Goal: Task Accomplishment & Management: Manage account settings

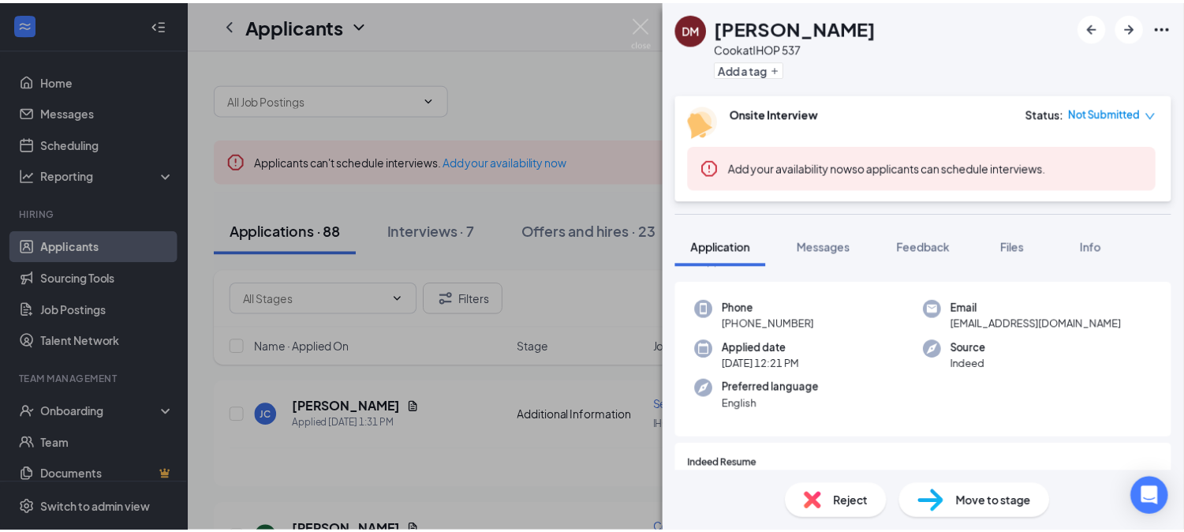
scroll to position [1, 0]
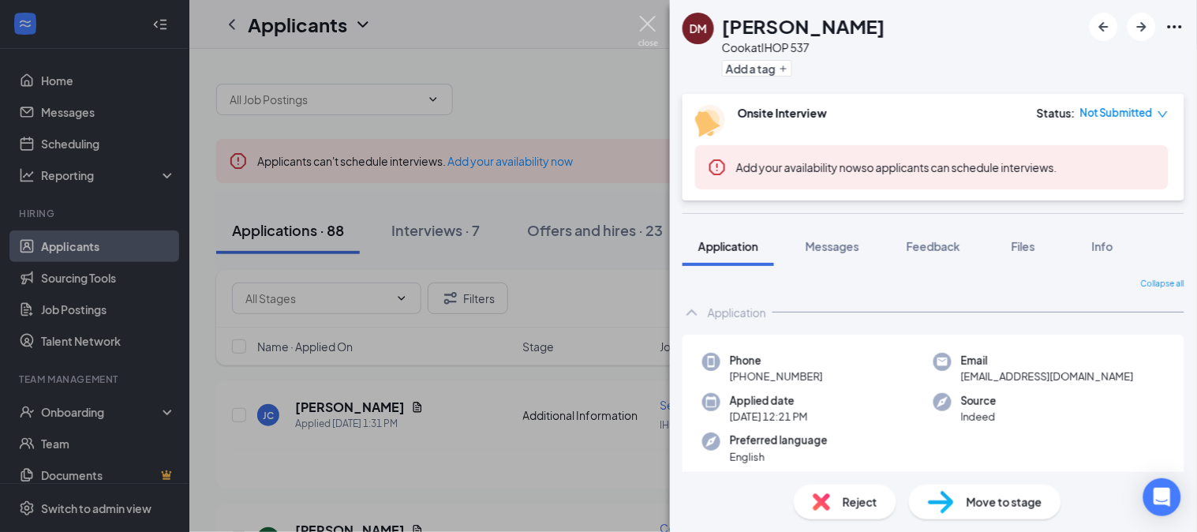
click at [648, 21] on img at bounding box center [648, 31] width 20 height 31
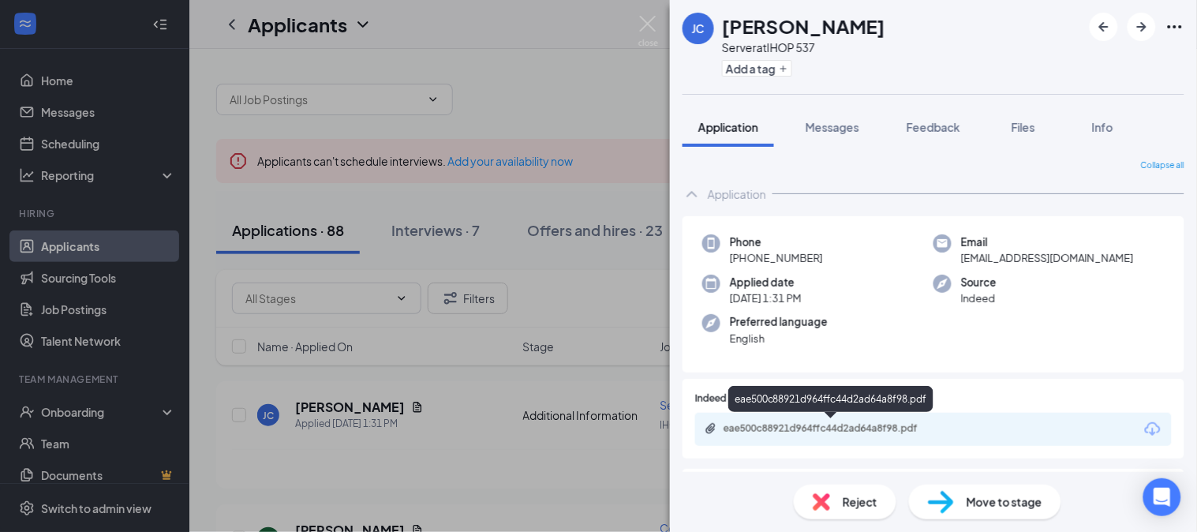
click at [783, 422] on div "eae500c88921d964ffc44d2ad64a8f98.pdf" at bounding box center [833, 428] width 221 height 13
click at [647, 17] on img at bounding box center [648, 31] width 20 height 31
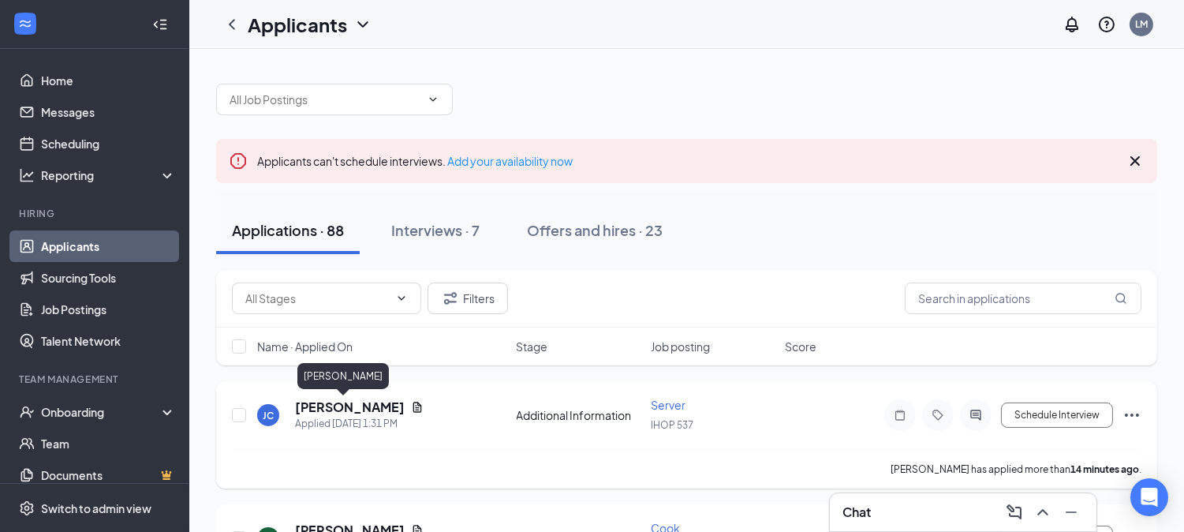
click at [331, 407] on h5 "[PERSON_NAME]" at bounding box center [350, 406] width 110 height 17
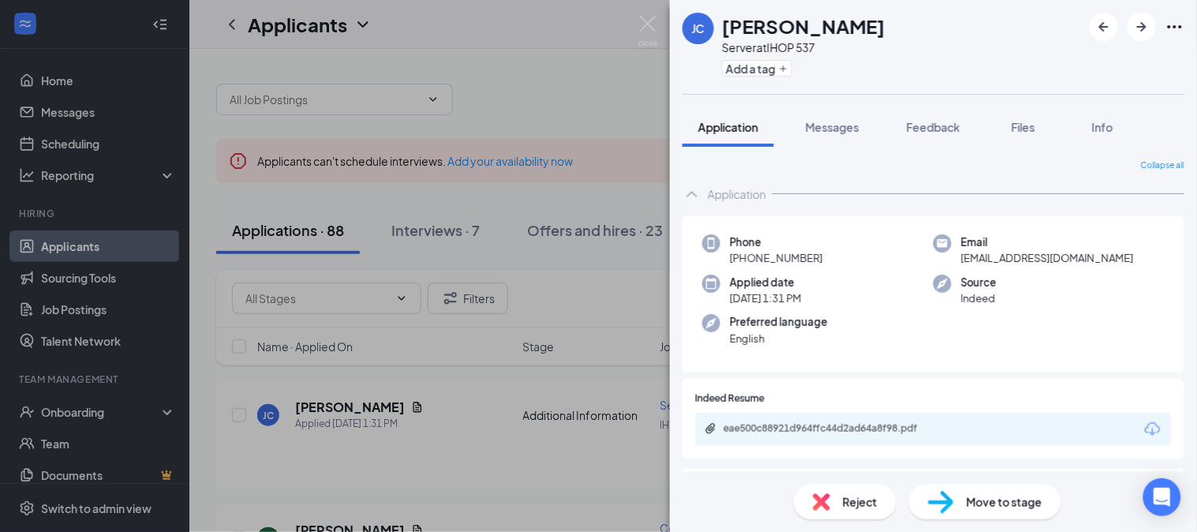
click at [862, 503] on span "Reject" at bounding box center [860, 501] width 35 height 17
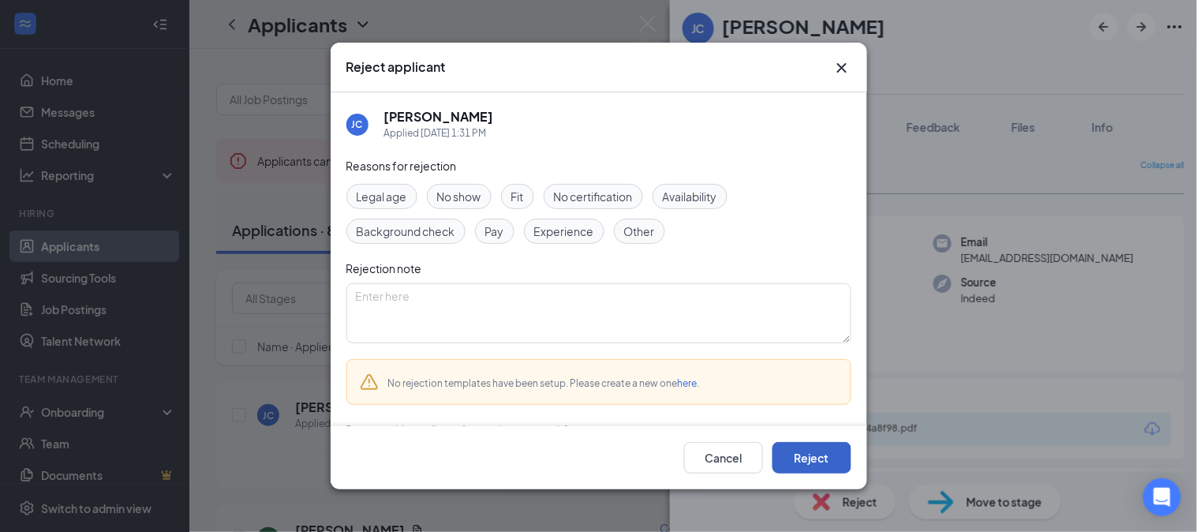
click at [824, 458] on button "Reject" at bounding box center [811, 458] width 79 height 32
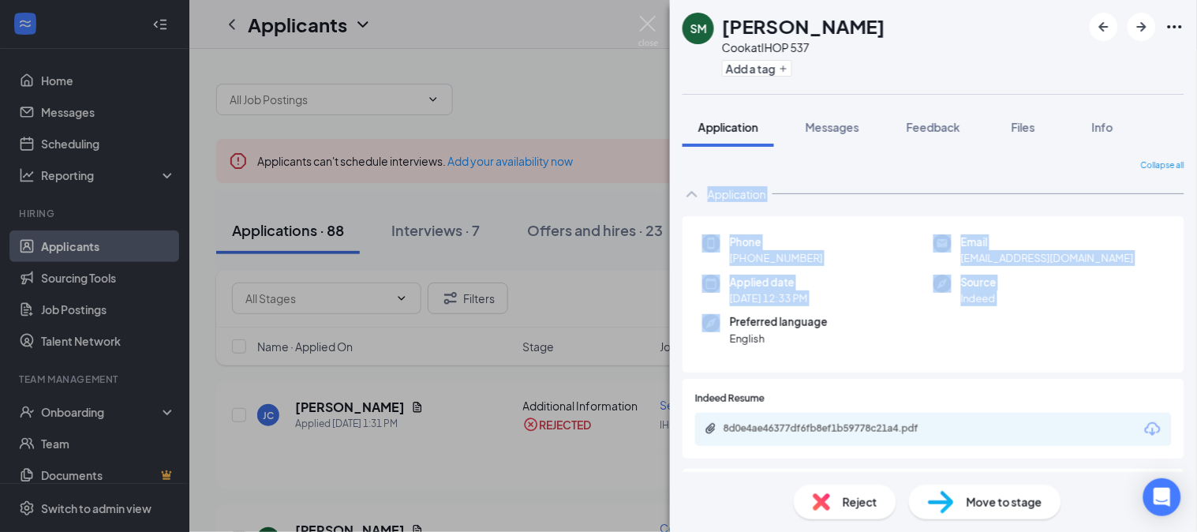
drag, startPoint x: 510, startPoint y: 373, endPoint x: 517, endPoint y: 189, distance: 183.9
click at [517, 189] on div "SM [PERSON_NAME] at IHOP 537 Add a tag Application Messages Feedback Files Info…" at bounding box center [598, 266] width 1197 height 532
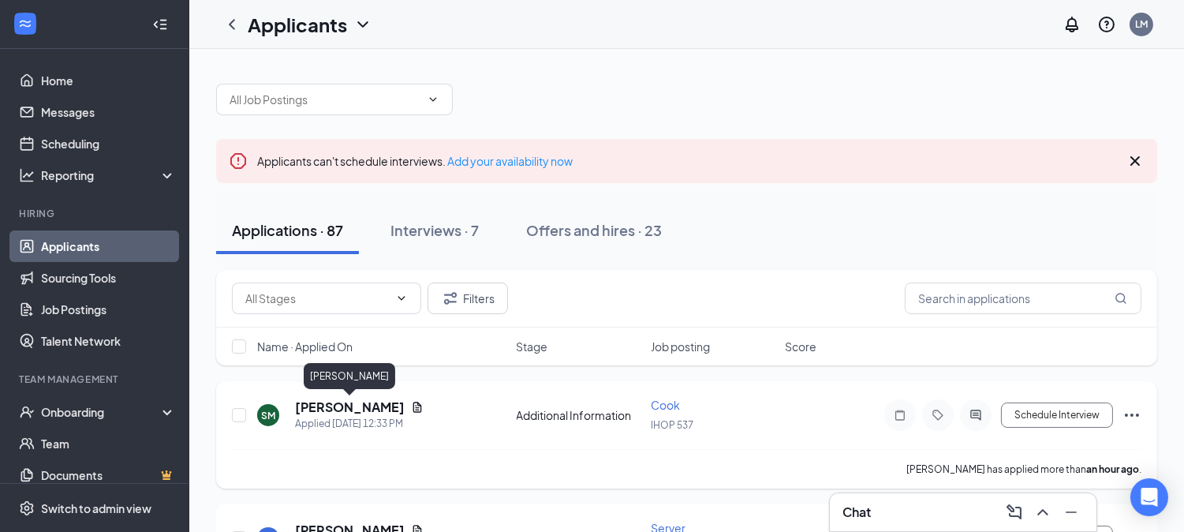
click at [352, 403] on h5 "[PERSON_NAME]" at bounding box center [350, 406] width 110 height 17
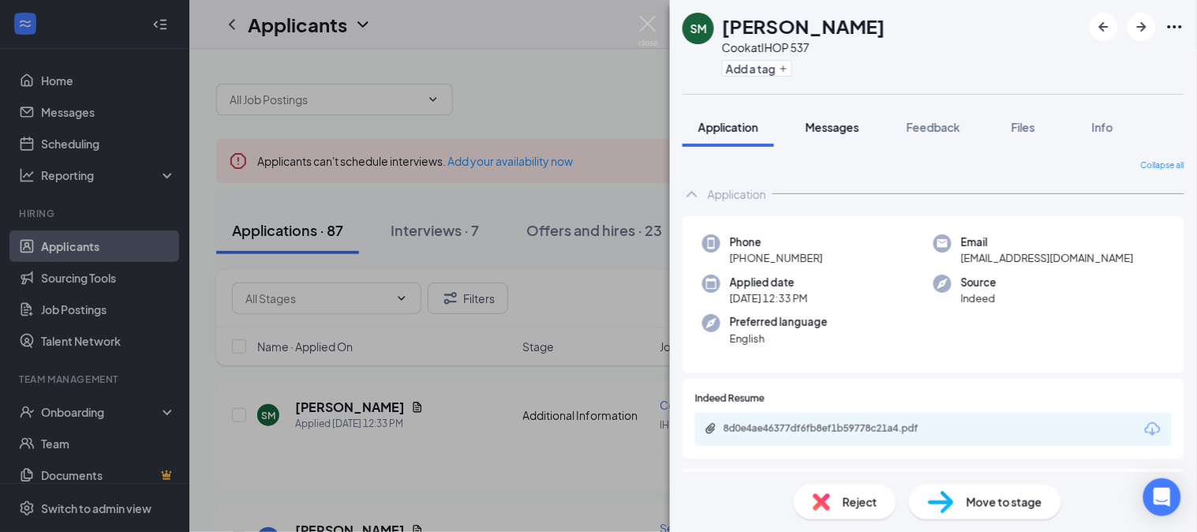
click at [828, 132] on span "Messages" at bounding box center [833, 127] width 54 height 14
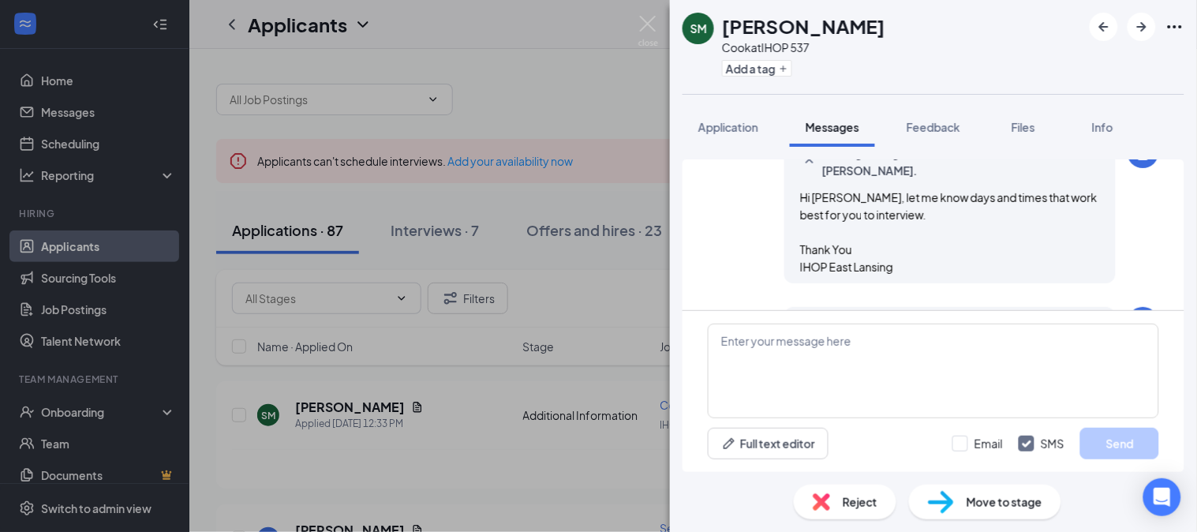
scroll to position [115, 0]
